Goal: Task Accomplishment & Management: Manage account settings

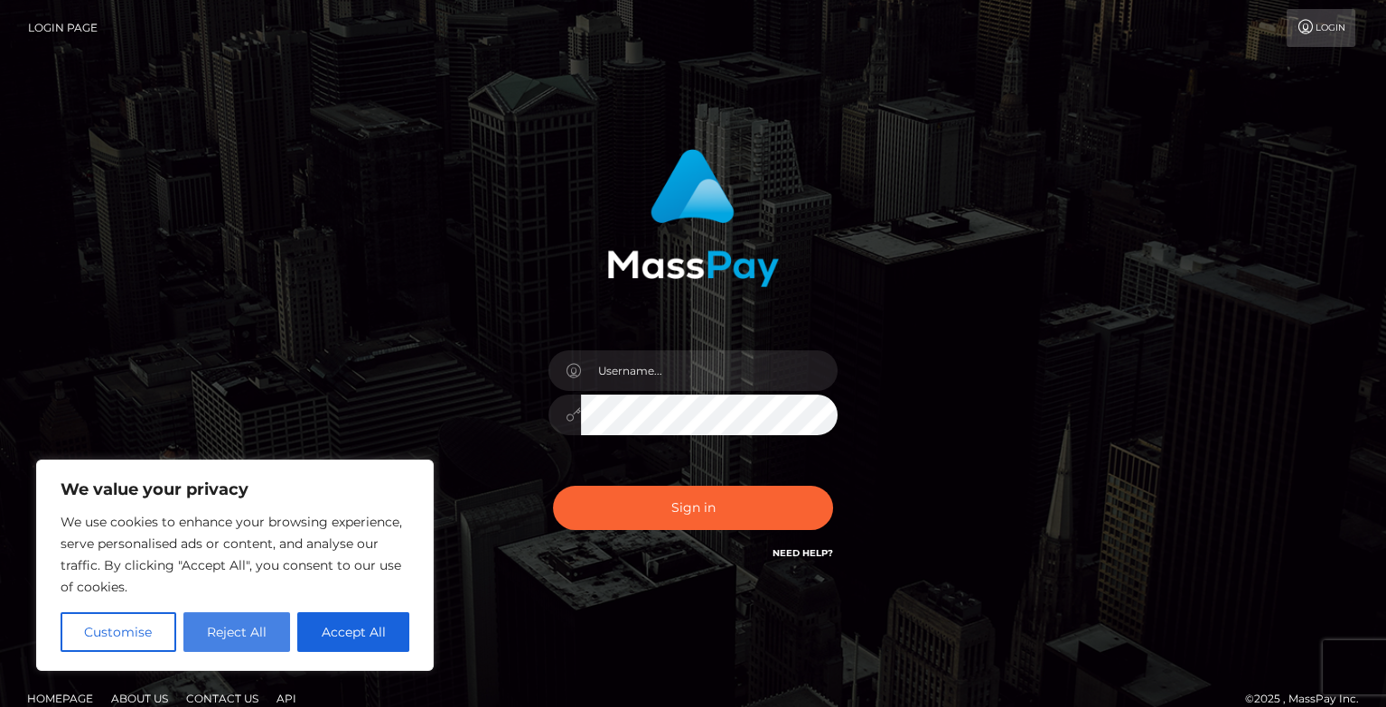
click at [220, 636] on button "Reject All" at bounding box center [237, 633] width 108 height 40
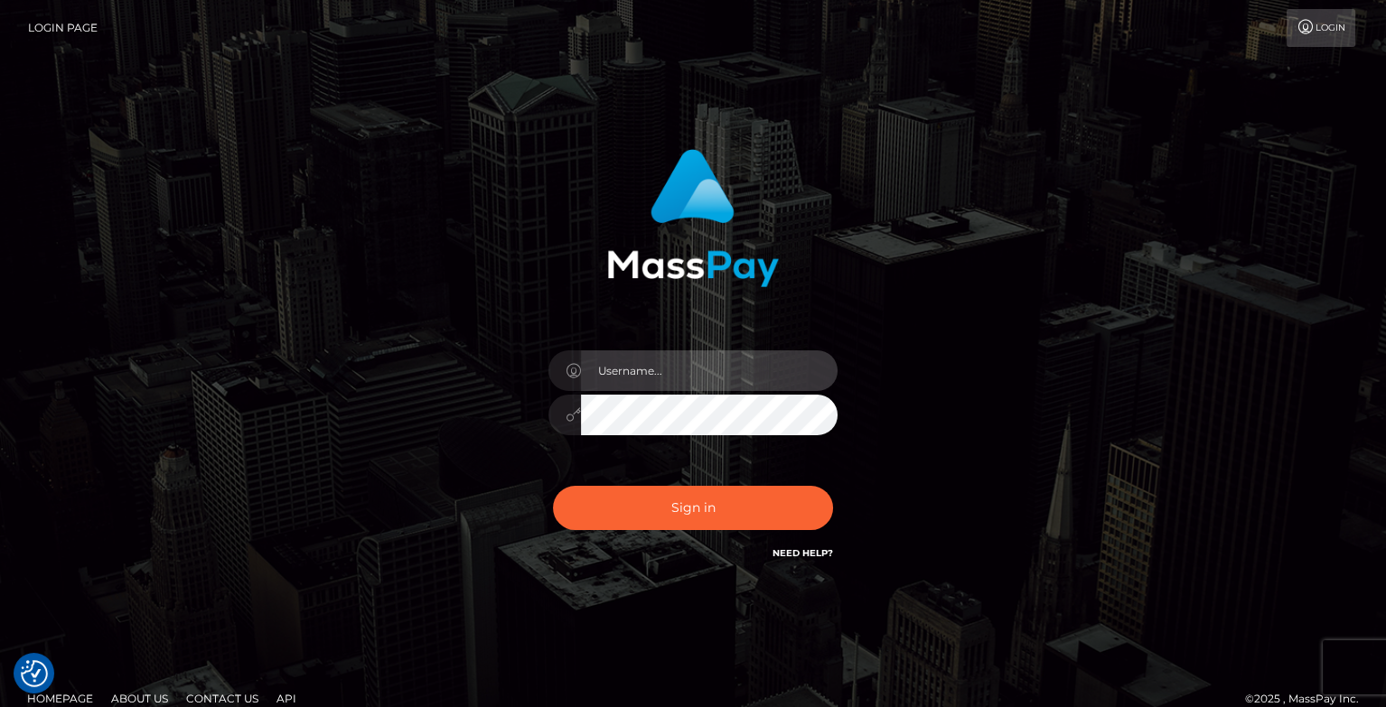
click at [702, 382] on input "text" at bounding box center [709, 371] width 257 height 41
drag, startPoint x: 656, startPoint y: 359, endPoint x: 660, endPoint y: 384, distance: 25.7
click at [655, 361] on input "text" at bounding box center [709, 371] width 257 height 41
type input "[EMAIL_ADDRESS][DOMAIN_NAME]"
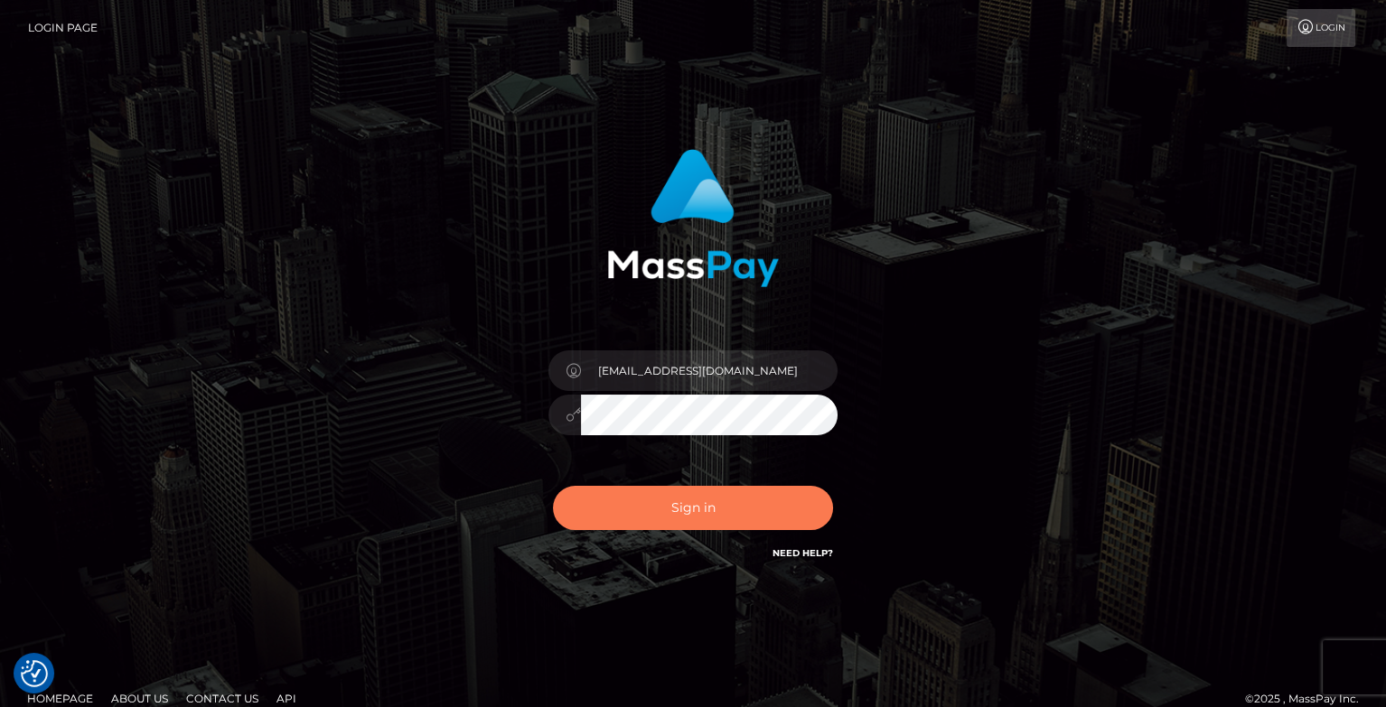
click at [708, 502] on button "Sign in" at bounding box center [693, 508] width 280 height 44
click at [688, 498] on button "Sign in" at bounding box center [693, 508] width 280 height 44
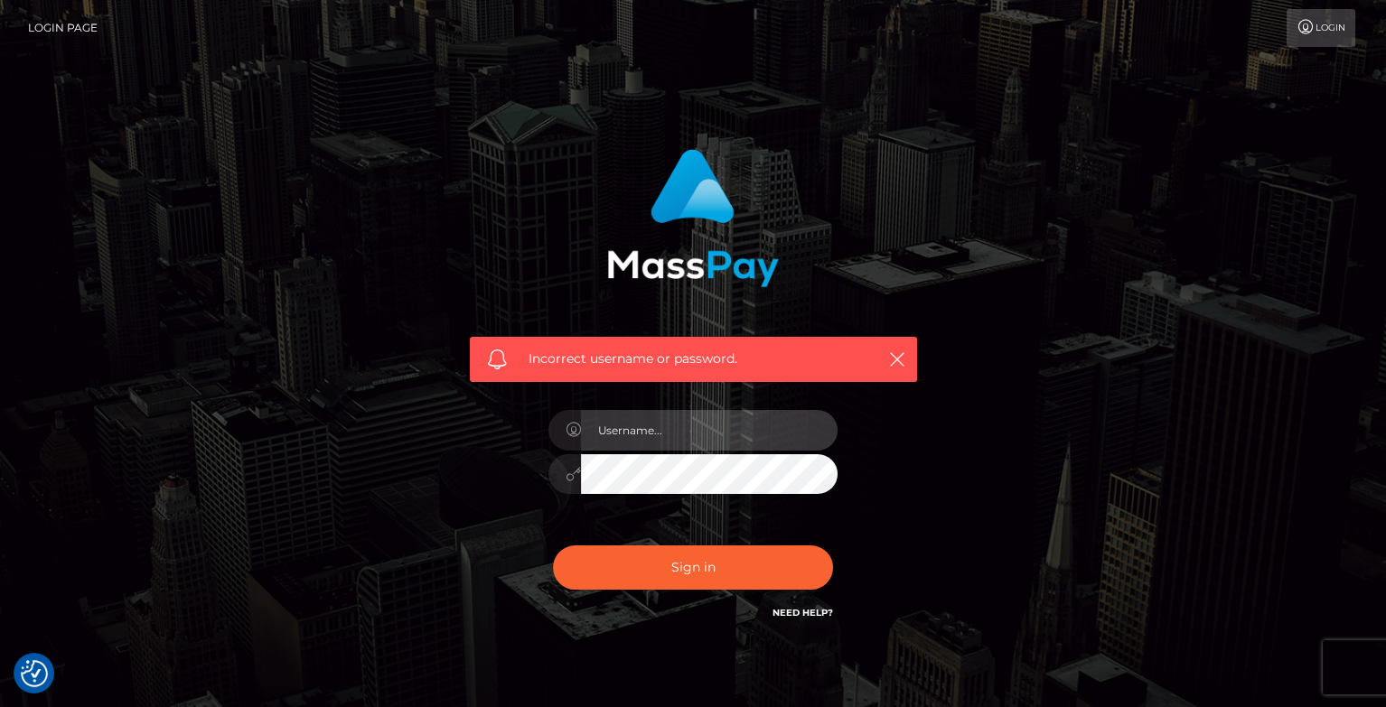
click at [623, 410] on input "text" at bounding box center [709, 430] width 257 height 41
type input "[EMAIL_ADDRESS][DOMAIN_NAME]"
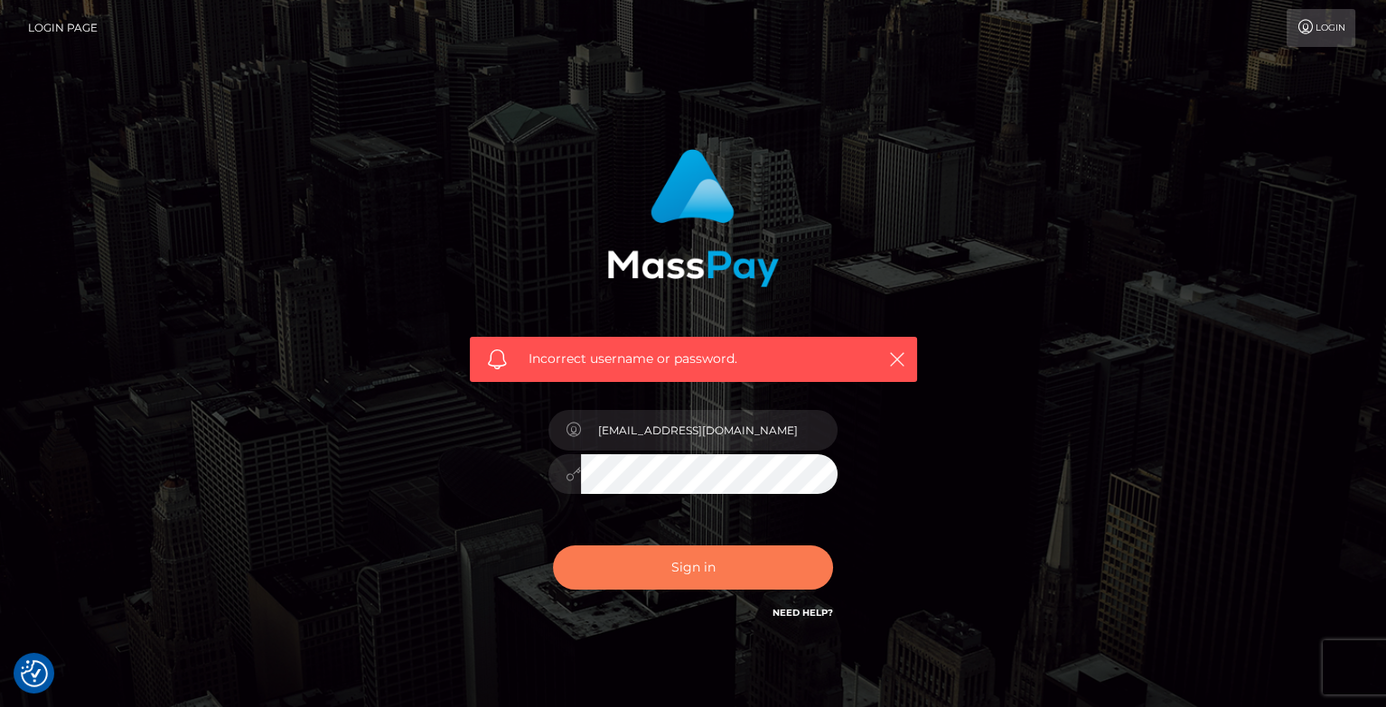
click at [613, 566] on button "Sign in" at bounding box center [693, 568] width 280 height 44
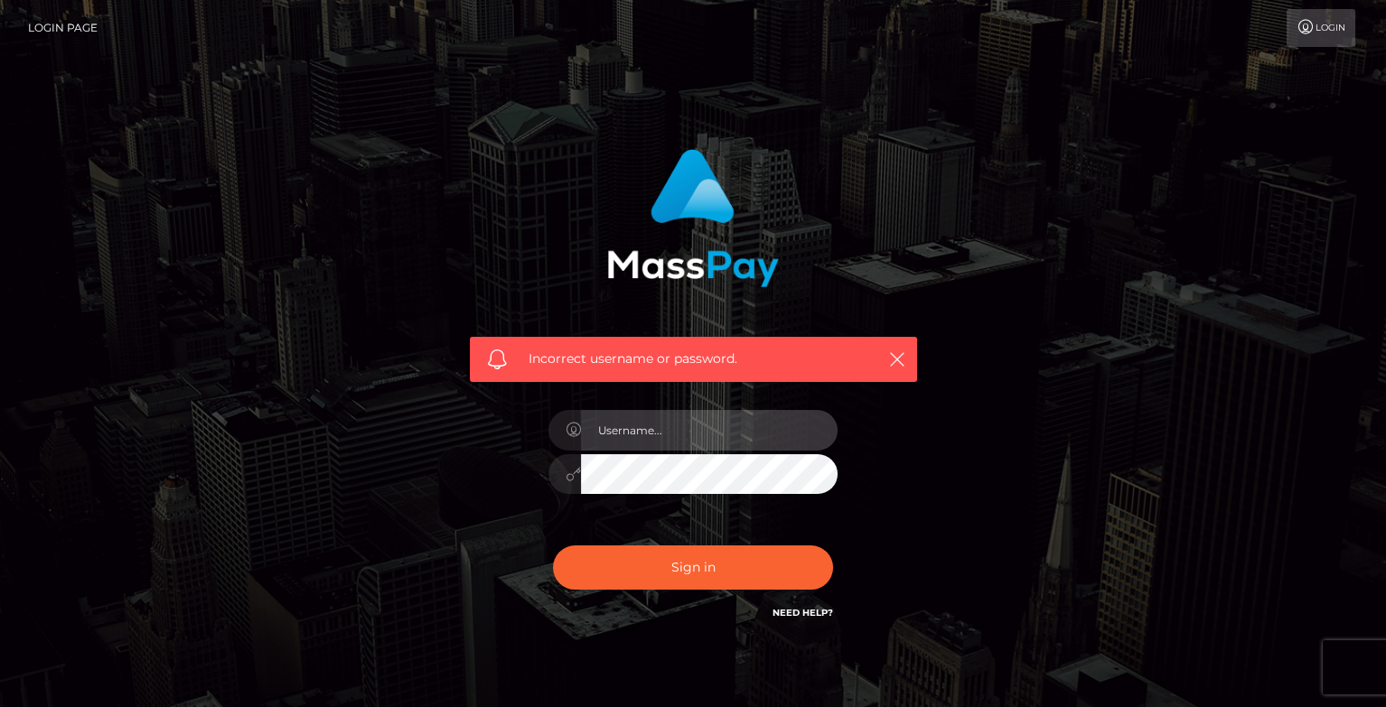
click at [686, 436] on input "text" at bounding box center [709, 430] width 257 height 41
click at [647, 436] on input "text" at bounding box center [709, 430] width 257 height 41
type input "[EMAIL_ADDRESS][DOMAIN_NAME]"
click at [975, 401] on div "Incorrect username or password. Princessbratnina21@gmail.com" at bounding box center [693, 395] width 1030 height 519
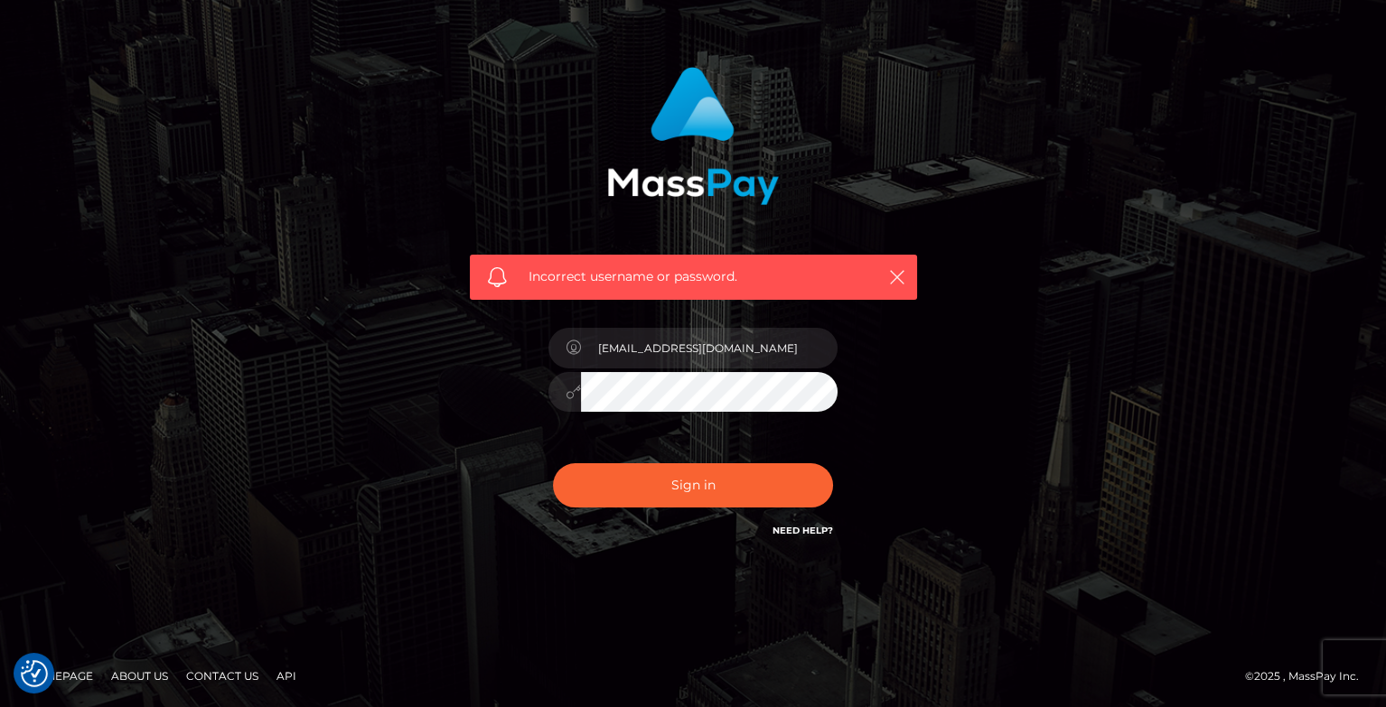
click at [801, 525] on link "Need Help?" at bounding box center [802, 531] width 61 height 12
click at [809, 522] on h6 "Need Help?" at bounding box center [802, 529] width 61 height 15
click at [818, 525] on link "Need Help?" at bounding box center [802, 531] width 61 height 12
click at [791, 525] on link "Need Help?" at bounding box center [802, 531] width 61 height 12
click at [678, 472] on button "Sign in" at bounding box center [693, 485] width 280 height 44
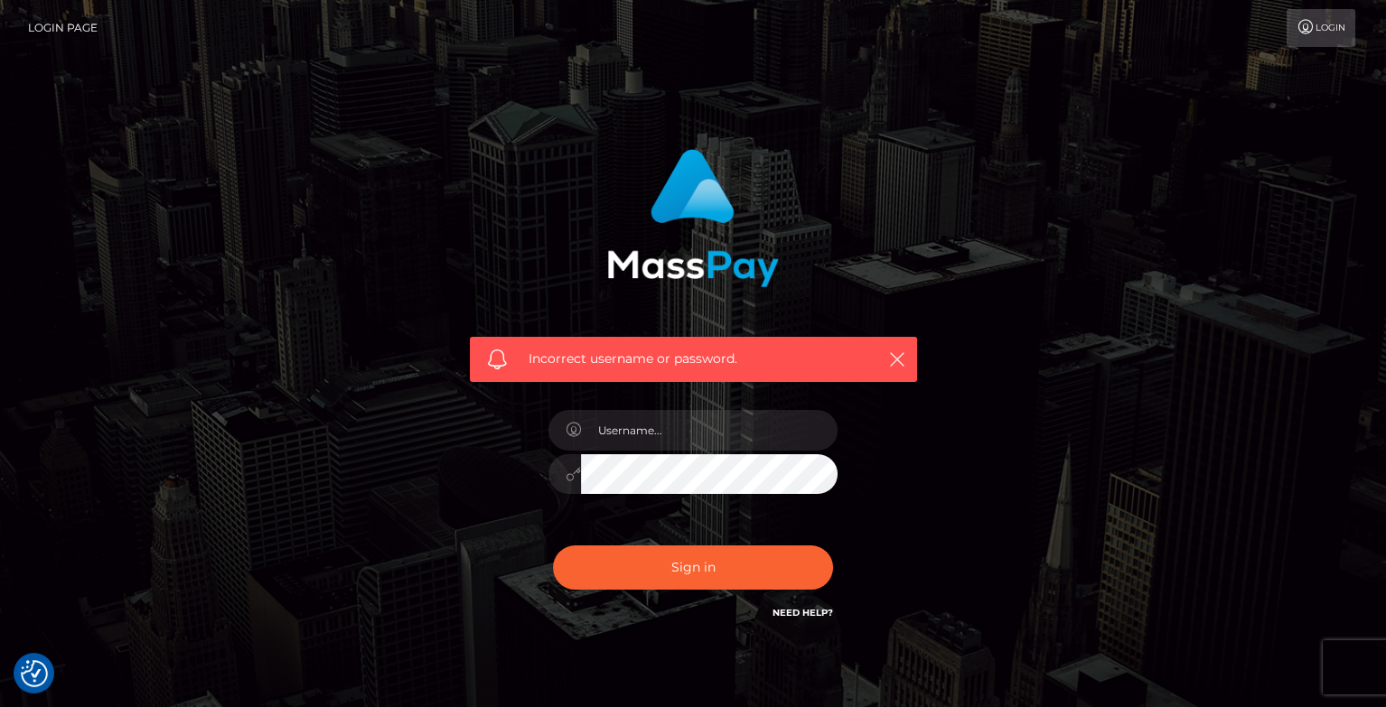
click at [810, 611] on link "Need Help?" at bounding box center [802, 613] width 61 height 12
click at [794, 613] on link "Need Help?" at bounding box center [802, 613] width 61 height 12
click at [723, 444] on input "text" at bounding box center [709, 430] width 257 height 41
type input "[EMAIL_ADDRESS][DOMAIN_NAME]"
click at [487, 482] on div "Incorrect username or password. [EMAIL_ADDRESS][DOMAIN_NAME]" at bounding box center [693, 386] width 474 height 501
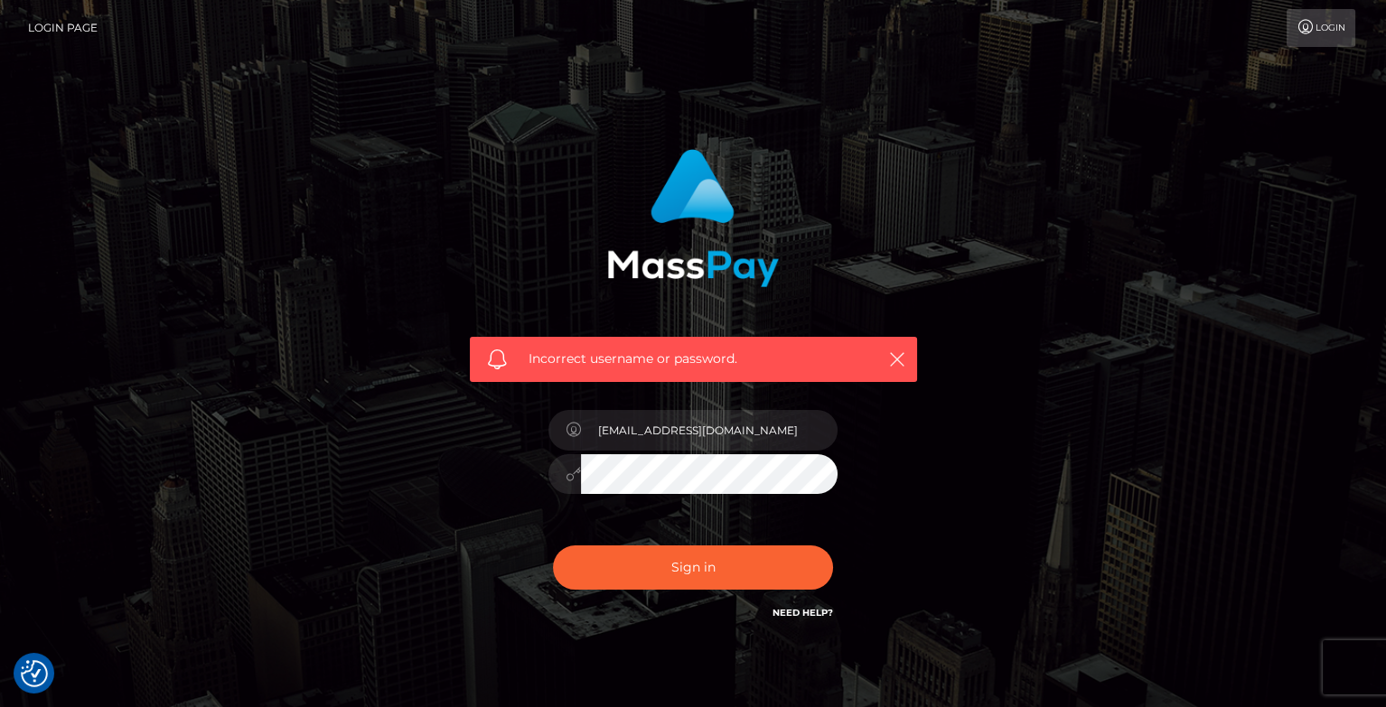
click at [605, 538] on div "Sign in Need Help?" at bounding box center [693, 575] width 316 height 80
click at [609, 548] on button "Sign in" at bounding box center [693, 568] width 280 height 44
click at [678, 428] on input "text" at bounding box center [709, 430] width 257 height 41
type input "[EMAIL_ADDRESS][DOMAIN_NAME]"
click at [1317, 33] on link "Login" at bounding box center [1320, 28] width 69 height 38
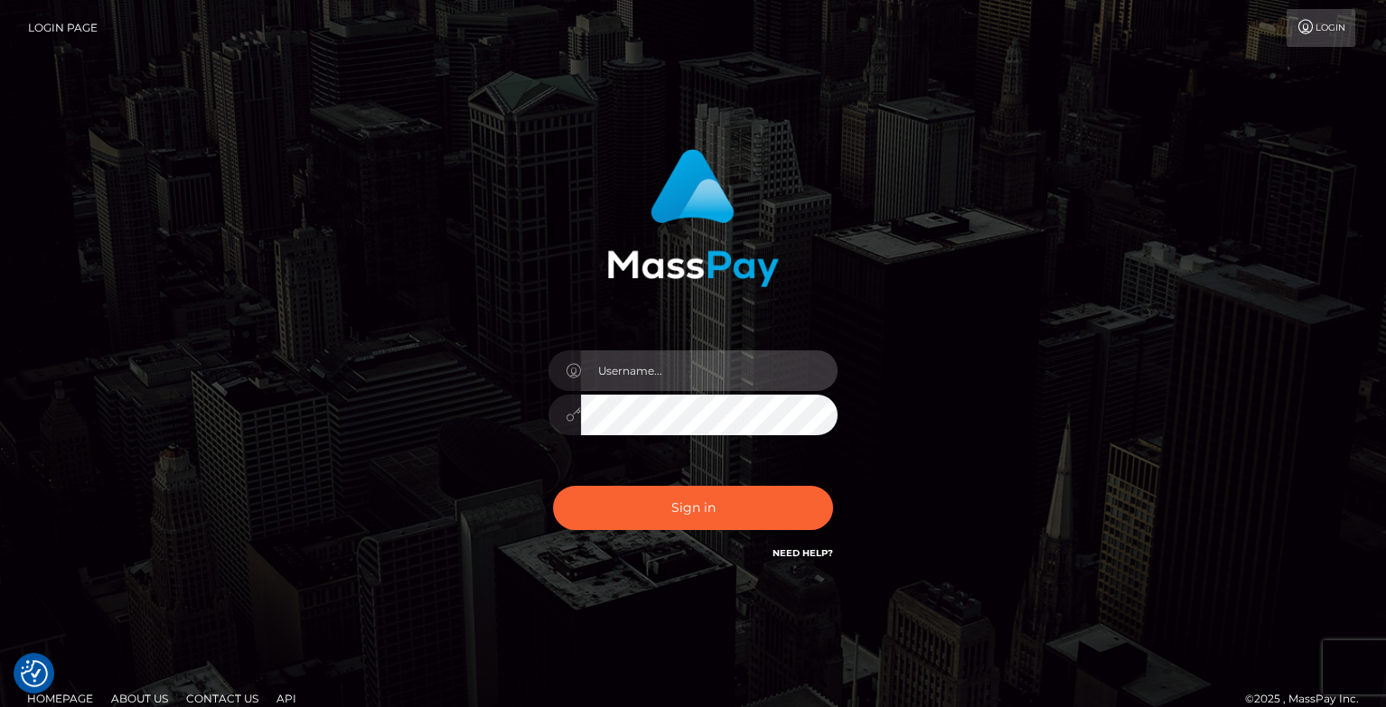
click at [669, 367] on input "text" at bounding box center [709, 371] width 257 height 41
type input "[EMAIL_ADDRESS][DOMAIN_NAME]"
click at [372, 418] on div "[EMAIL_ADDRESS][DOMAIN_NAME]" at bounding box center [693, 366] width 1030 height 460
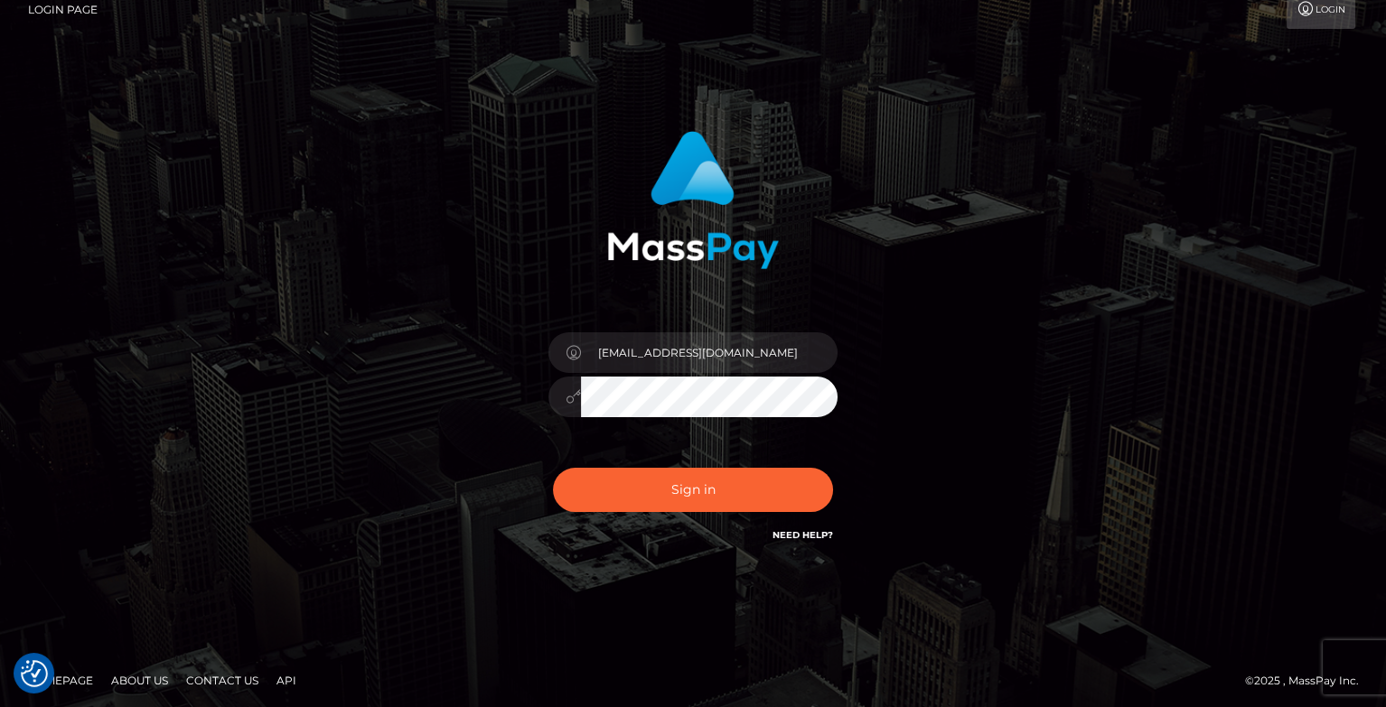
scroll to position [23, 0]
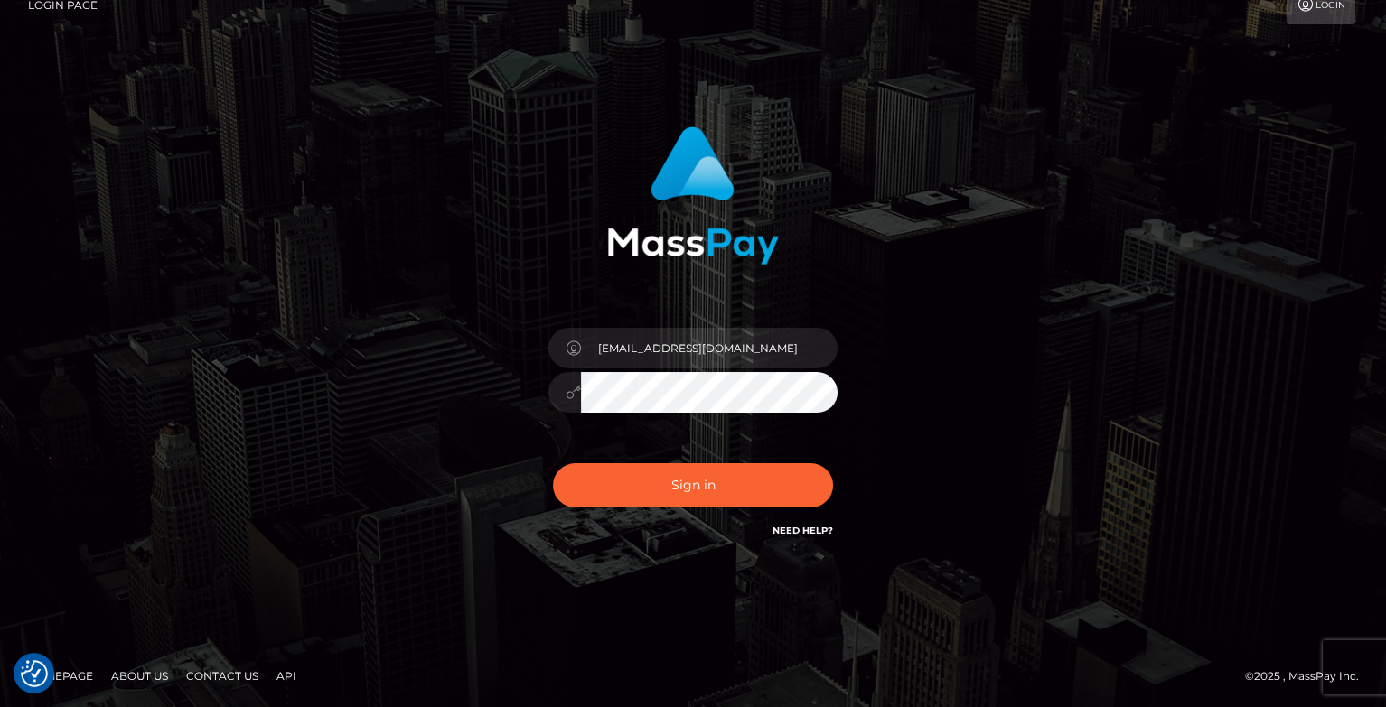
click at [200, 683] on link "Contact Us" at bounding box center [222, 676] width 87 height 28
click at [240, 681] on link "Contact Us" at bounding box center [222, 676] width 87 height 28
click at [245, 672] on link "Contact Us" at bounding box center [222, 676] width 87 height 28
click at [795, 527] on link "Need Help?" at bounding box center [802, 531] width 61 height 12
click at [39, 678] on img "Consent Preferences" at bounding box center [34, 673] width 27 height 27
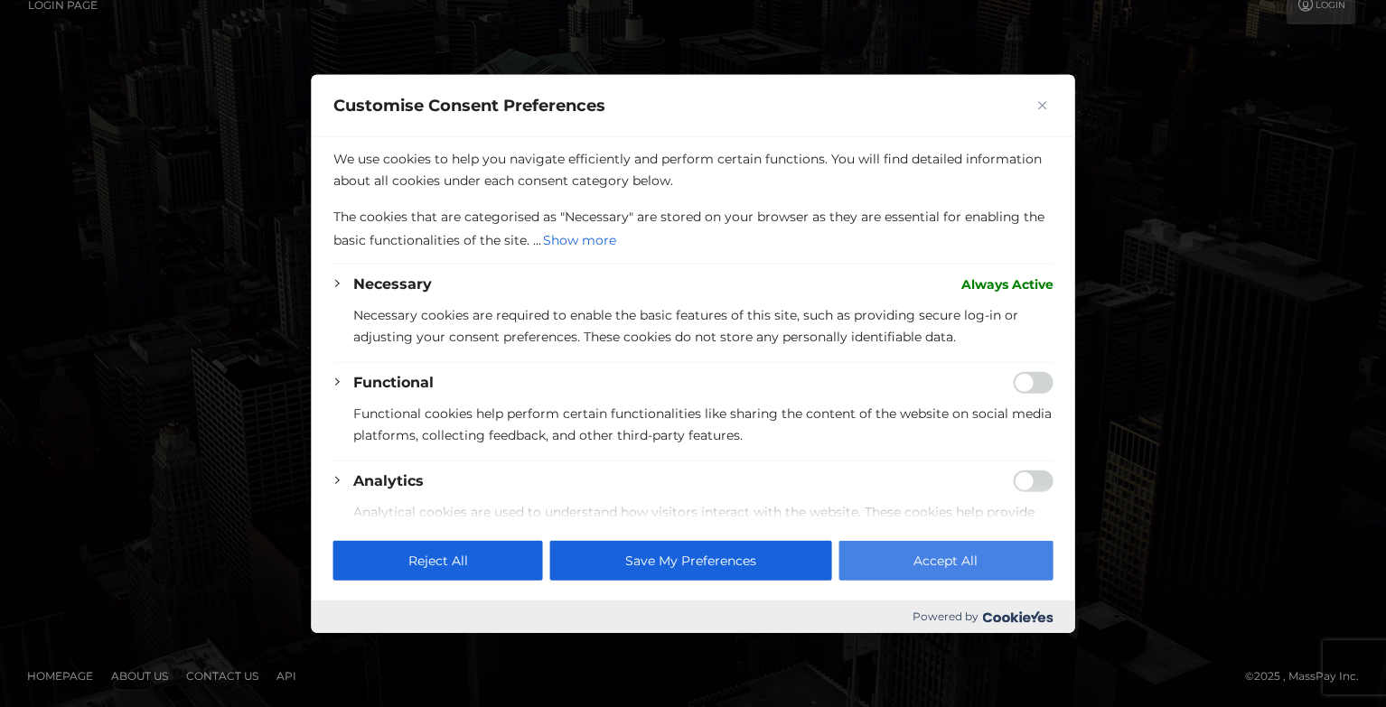
click at [913, 566] on button "Accept All" at bounding box center [945, 561] width 214 height 40
checkbox input "true"
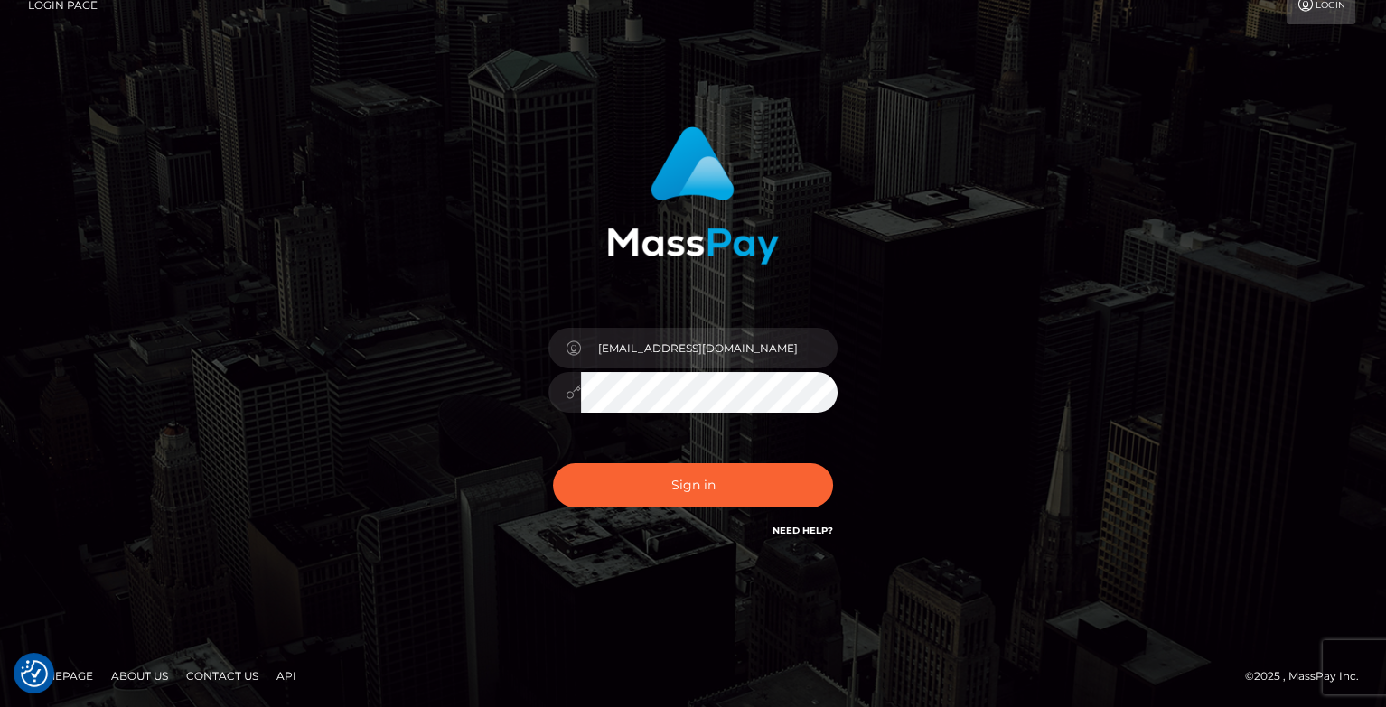
click at [90, 677] on link "Homepage" at bounding box center [60, 676] width 80 height 28
click at [138, 683] on link "About Us" at bounding box center [139, 676] width 71 height 28
click at [195, 677] on link "Contact Us" at bounding box center [222, 676] width 87 height 28
click at [244, 668] on link "Contact Us" at bounding box center [222, 676] width 87 height 28
click at [643, 488] on button "Sign in" at bounding box center [693, 485] width 280 height 44
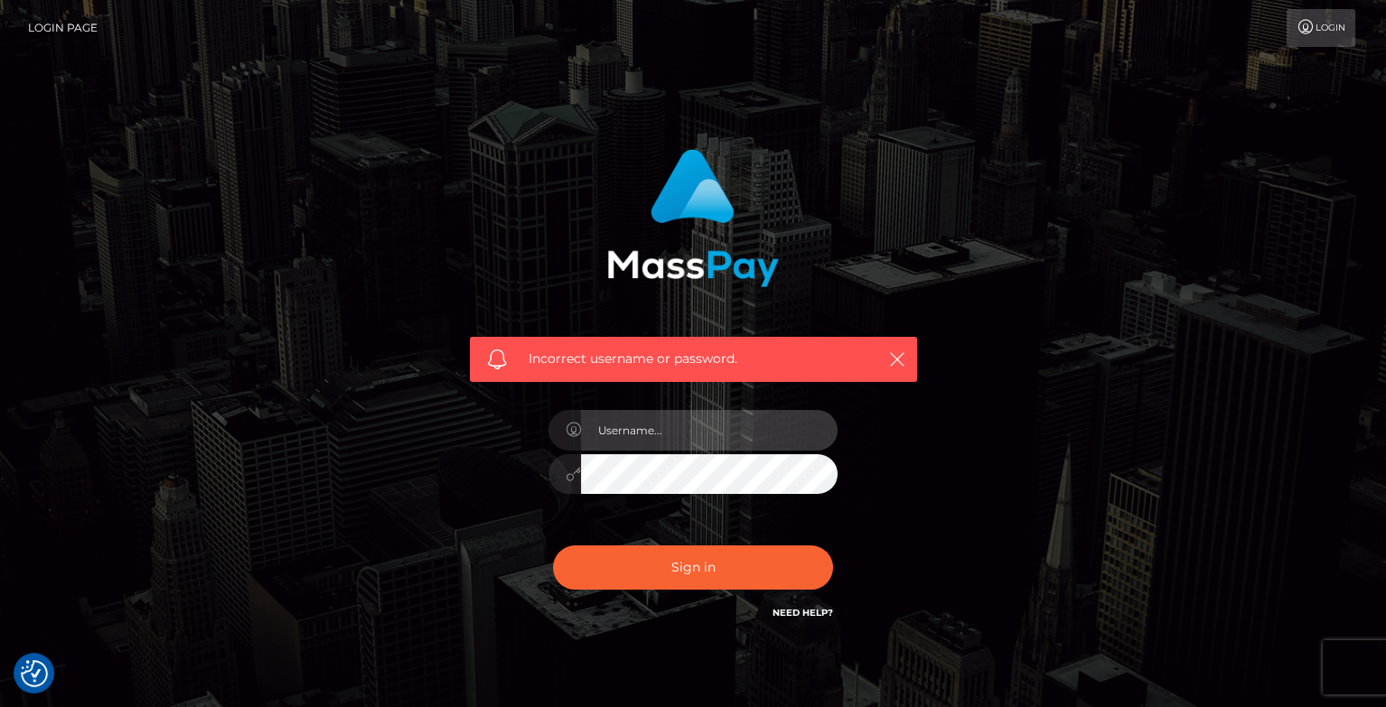
click at [678, 426] on input "text" at bounding box center [709, 430] width 257 height 41
type input "[EMAIL_ADDRESS][DOMAIN_NAME]"
click at [545, 480] on div "[EMAIL_ADDRESS][DOMAIN_NAME]" at bounding box center [693, 466] width 316 height 138
click at [421, 467] on div "Incorrect username or password. [EMAIL_ADDRESS][DOMAIN_NAME]" at bounding box center [693, 395] width 1030 height 519
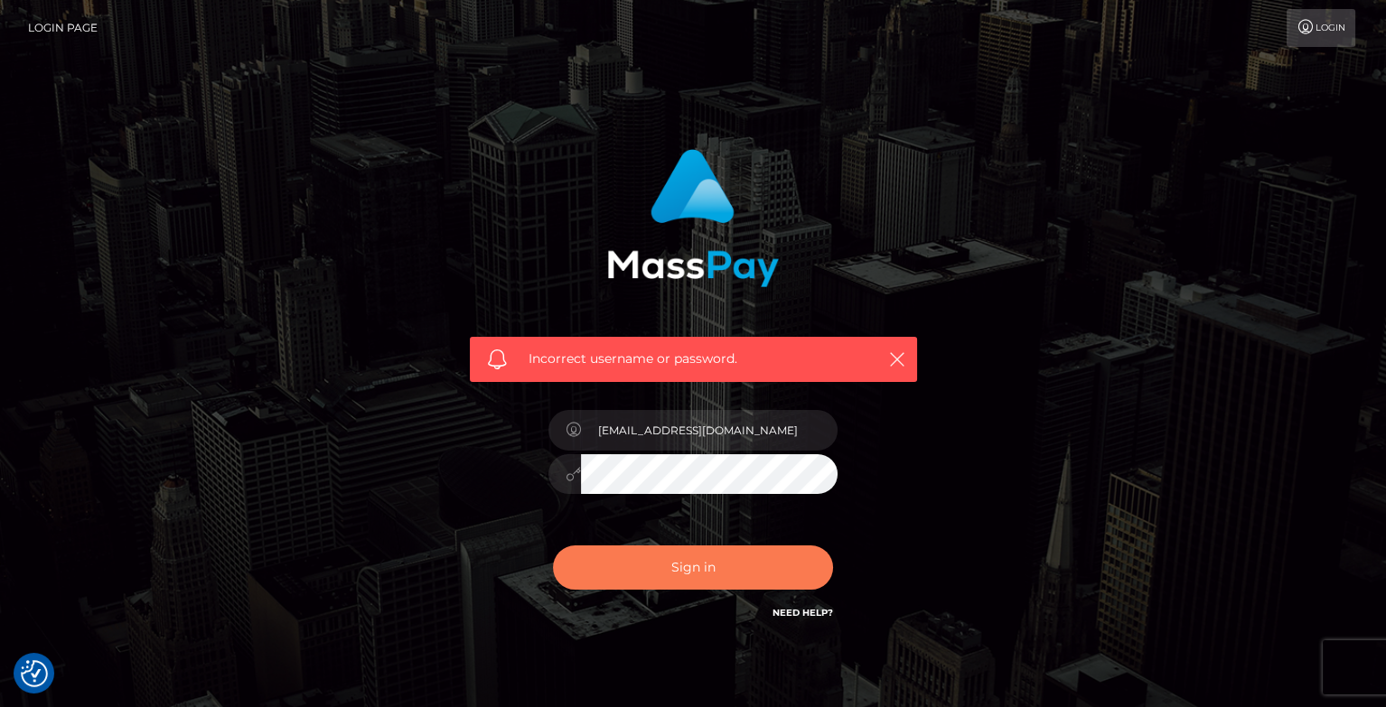
click at [585, 564] on button "Sign in" at bounding box center [693, 568] width 280 height 44
